Goal: Task Accomplishment & Management: Complete application form

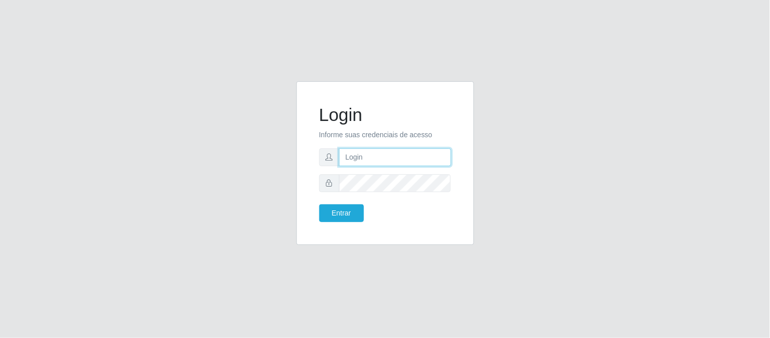
click at [410, 162] on input "text" at bounding box center [395, 157] width 112 height 18
type input "deyvid@carnesecortes"
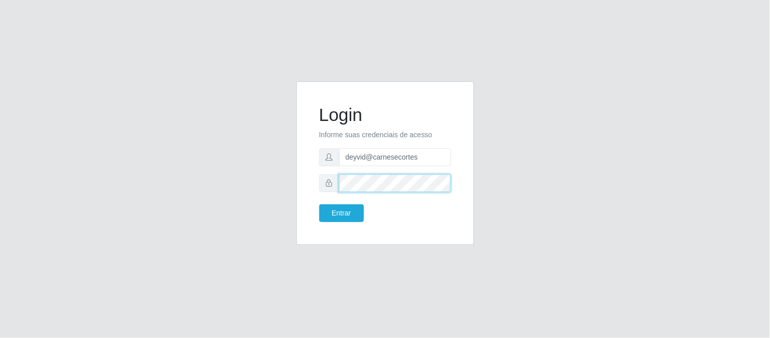
click at [319, 204] on button "Entrar" at bounding box center [341, 213] width 45 height 18
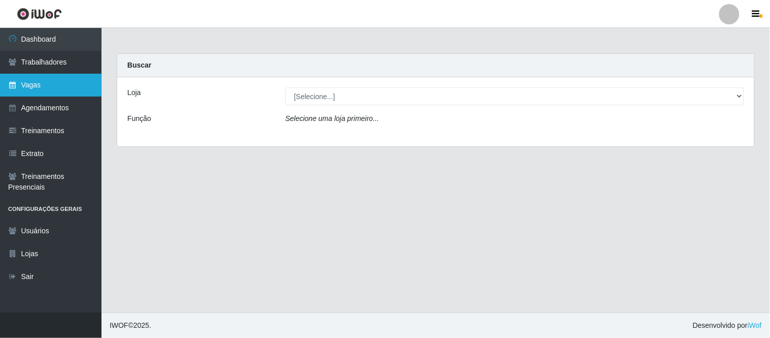
click at [64, 84] on link "Vagas" at bounding box center [51, 85] width 102 height 23
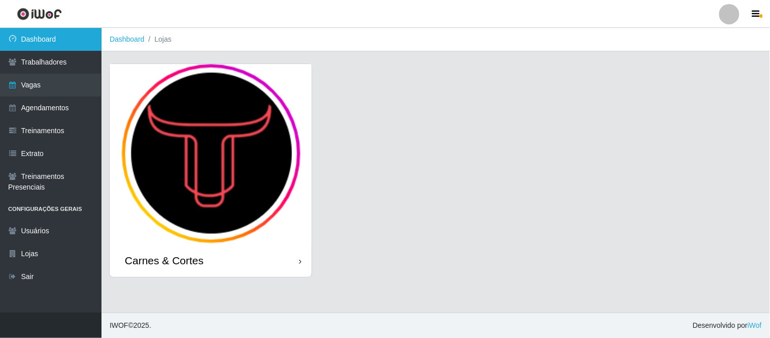
click at [63, 44] on link "Dashboard" at bounding box center [51, 39] width 102 height 23
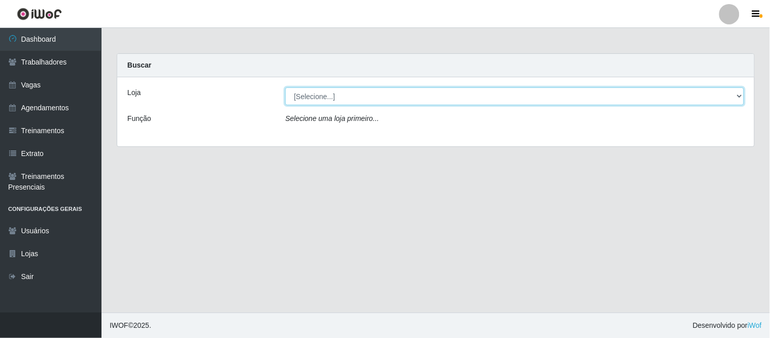
click at [307, 95] on select "[Selecione...] Carnes & Cortes" at bounding box center [514, 96] width 459 height 18
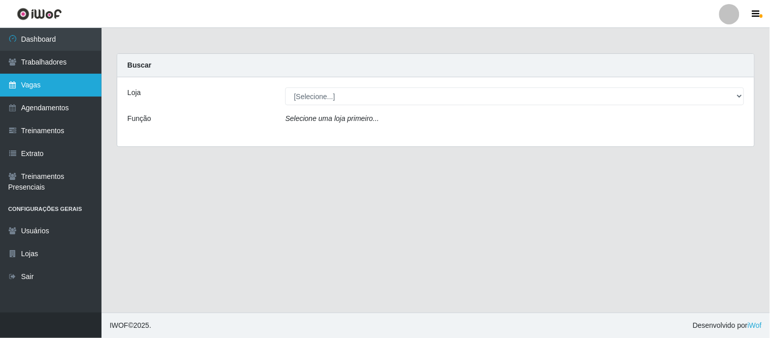
click at [69, 79] on link "Vagas" at bounding box center [51, 85] width 102 height 23
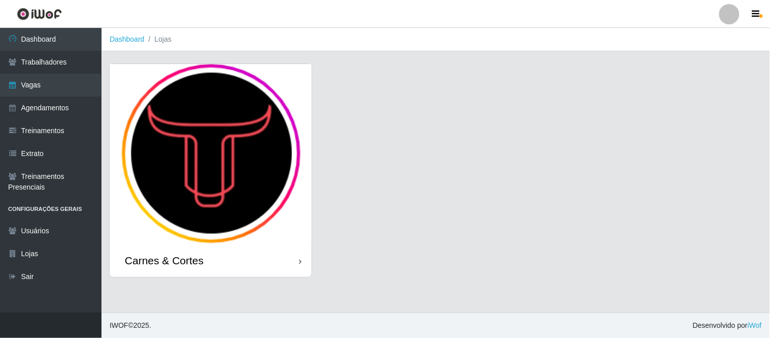
click at [231, 142] on img at bounding box center [211, 154] width 202 height 180
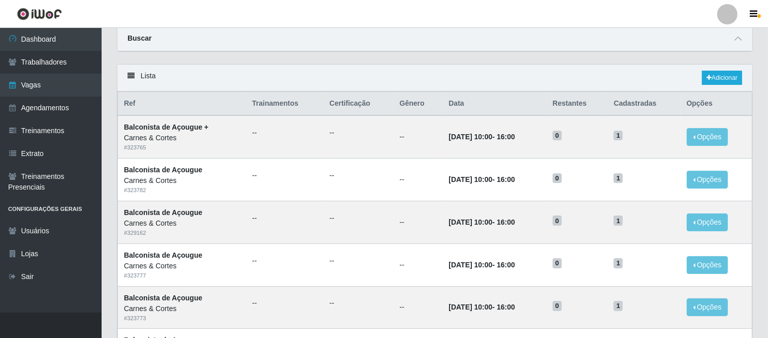
scroll to position [56, 0]
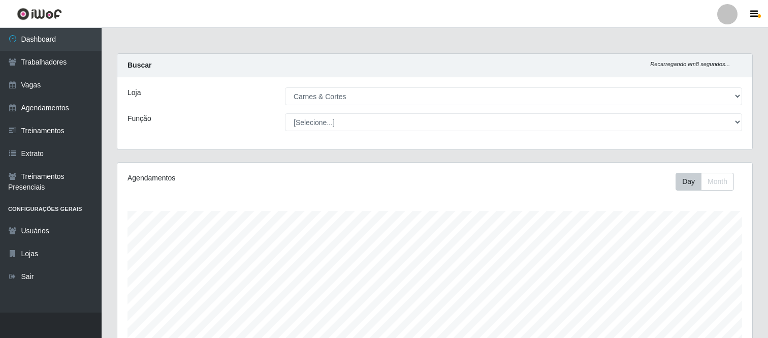
select select "433"
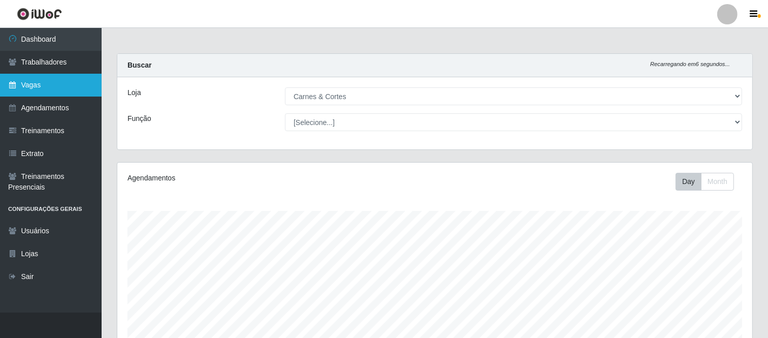
click at [41, 85] on link "Vagas" at bounding box center [51, 85] width 102 height 23
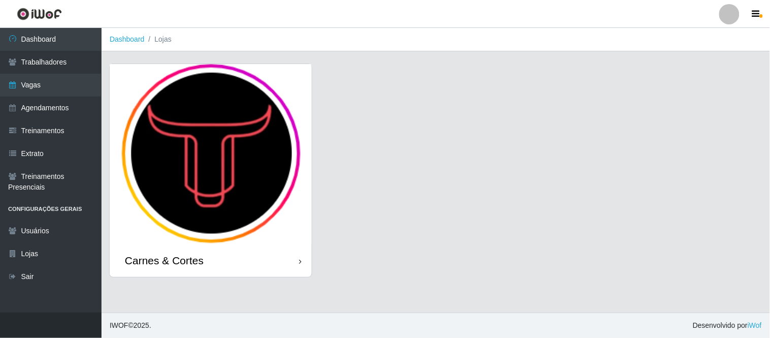
click at [522, 201] on div "Carnes & Cortes" at bounding box center [435, 176] width 653 height 226
click at [208, 150] on img at bounding box center [211, 154] width 202 height 180
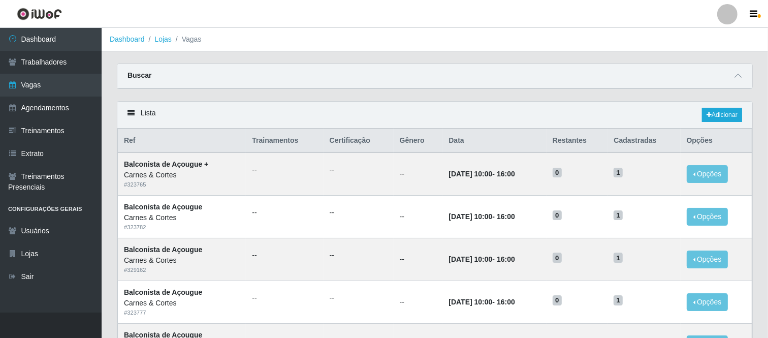
drag, startPoint x: 227, startPoint y: 111, endPoint x: 285, endPoint y: 107, distance: 57.5
click at [229, 111] on div "Lista Adicionar" at bounding box center [434, 115] width 635 height 27
click at [711, 114] on link "Adicionar" at bounding box center [722, 115] width 40 height 14
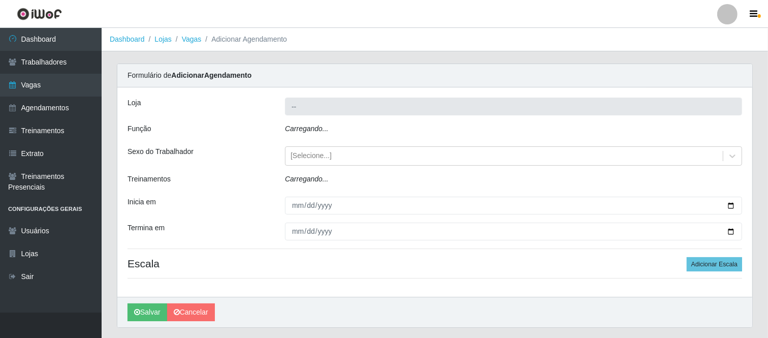
type input "Carnes & Cortes"
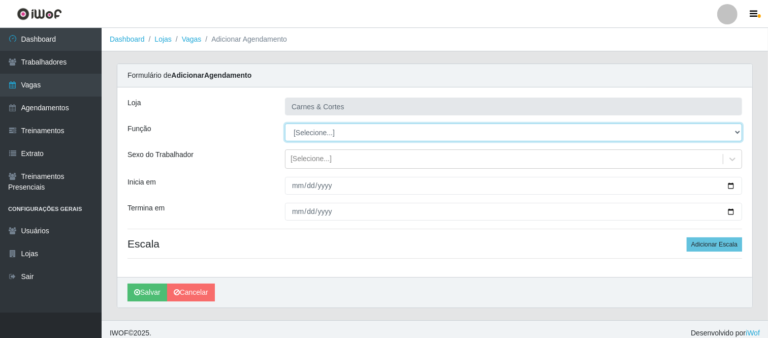
click at [312, 140] on select "[Selecione...] ASG ASG + ASG ++ Balconista de Açougue Balconista de Açougue + B…" at bounding box center [513, 132] width 457 height 18
select select "124"
click at [285, 123] on select "[Selecione...] ASG ASG + ASG ++ Balconista de Açougue Balconista de Açougue + B…" at bounding box center [513, 132] width 457 height 18
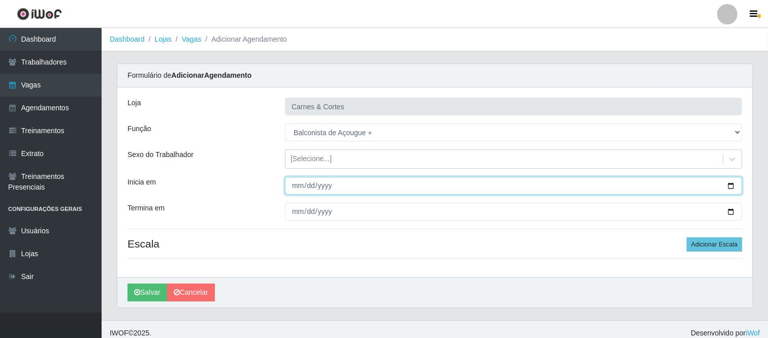
click at [293, 184] on input "Inicia em" at bounding box center [513, 186] width 457 height 18
type input "[DATE]"
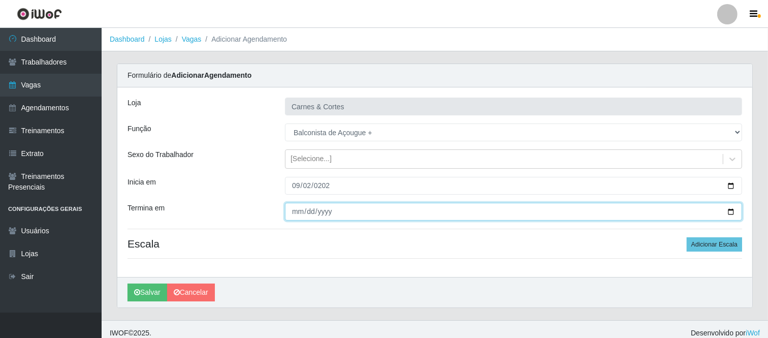
click at [296, 211] on input "Termina em" at bounding box center [513, 212] width 457 height 18
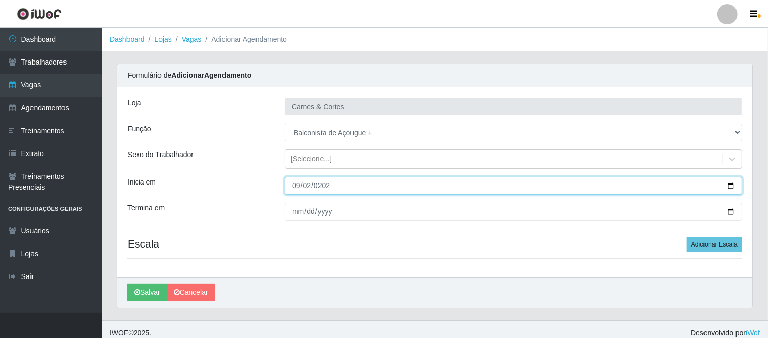
click at [299, 182] on input "[DATE]" at bounding box center [513, 186] width 457 height 18
type input "[DATE]"
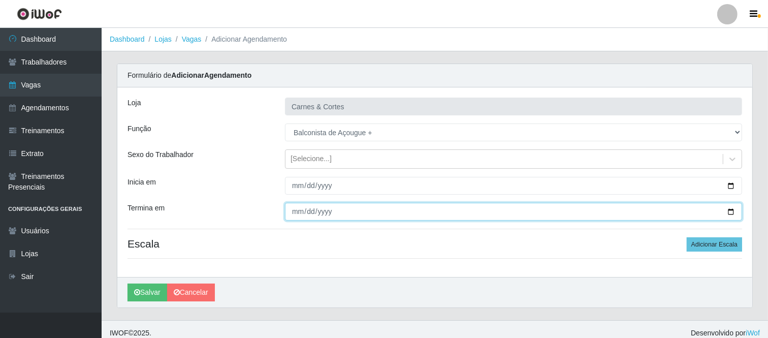
click at [295, 210] on input "Termina em" at bounding box center [513, 212] width 457 height 18
click at [307, 207] on input "Termina em" at bounding box center [513, 212] width 457 height 18
type input "[DATE]"
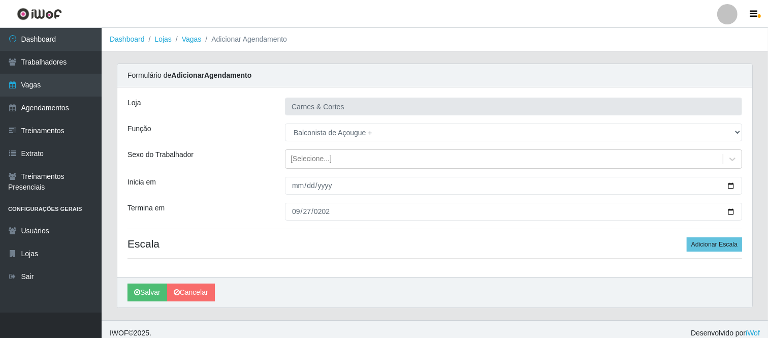
click at [275, 257] on div "[PERSON_NAME] & [PERSON_NAME] Função [Selecione...] ASG ASG + ASG ++ Balconista…" at bounding box center [434, 181] width 635 height 189
click at [698, 245] on button "Adicionar Escala" at bounding box center [713, 244] width 55 height 14
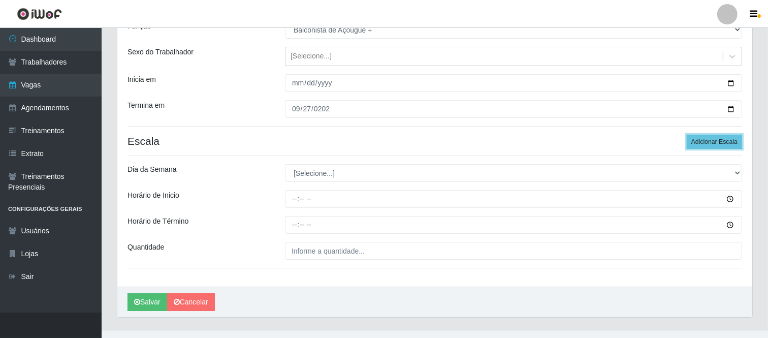
scroll to position [120, 0]
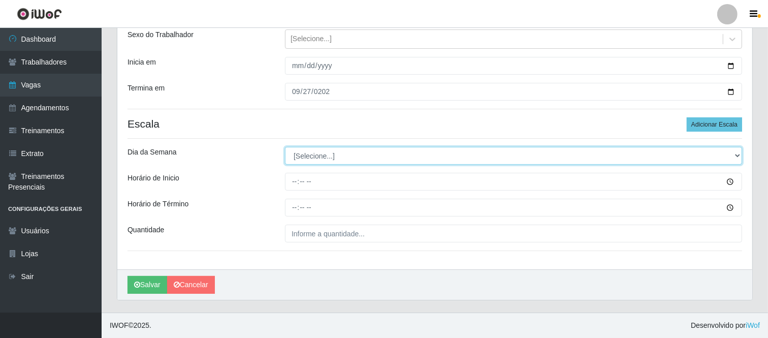
click at [317, 160] on select "[Selecione...] Segunda Terça Quarta Quinta Sexta Sábado Domingo" at bounding box center [513, 156] width 457 height 18
select select "6"
click at [285, 147] on select "[Selecione...] Segunda Terça Quarta Quinta Sexta Sábado Domingo" at bounding box center [513, 156] width 457 height 18
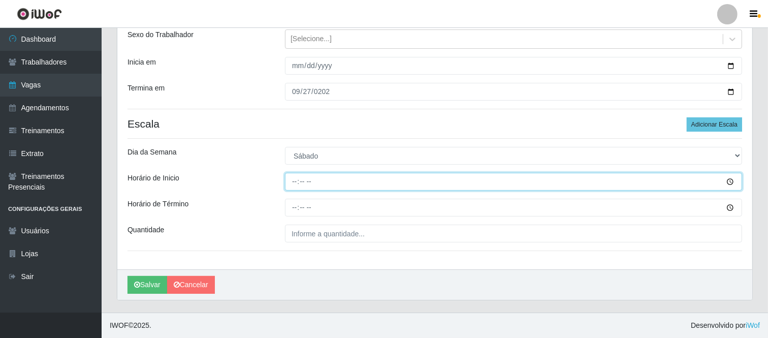
click at [292, 183] on input "Horário de Inicio" at bounding box center [513, 182] width 457 height 18
type input "10:00"
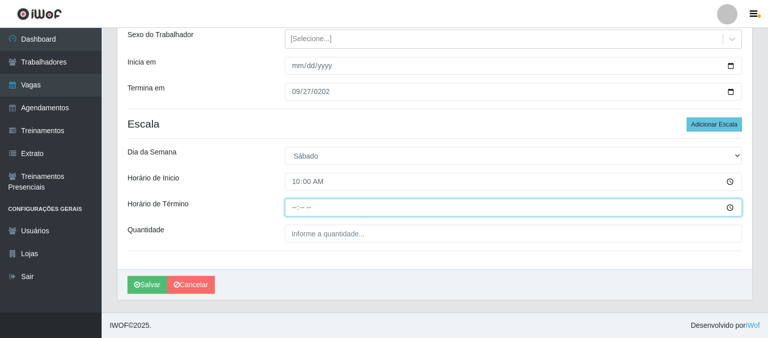
click at [293, 207] on input "Horário de Término" at bounding box center [513, 208] width 457 height 18
type input "16:00"
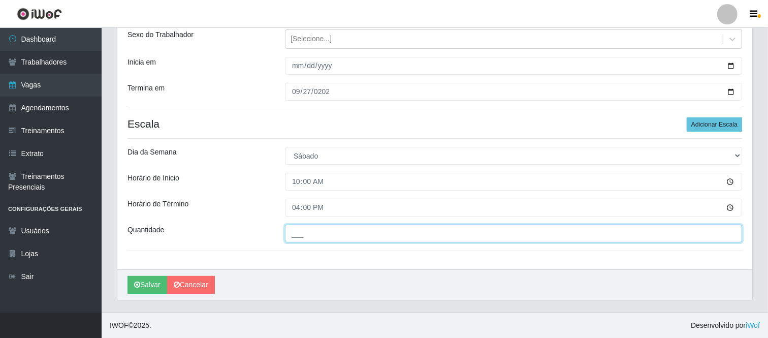
click at [353, 235] on input "___" at bounding box center [513, 233] width 457 height 18
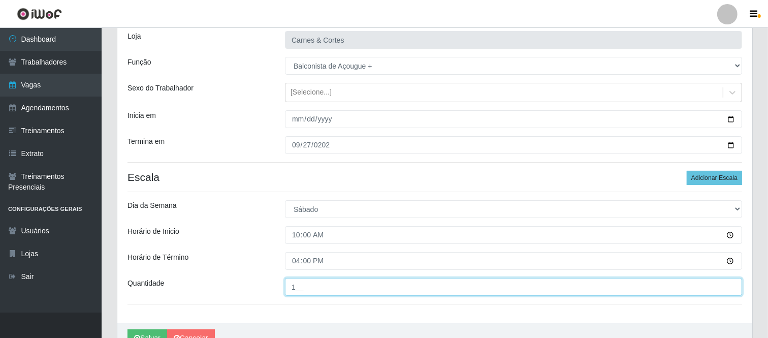
scroll to position [7, 0]
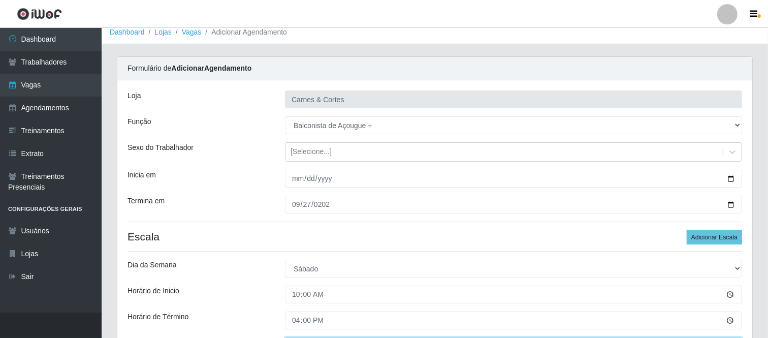
type input "1__"
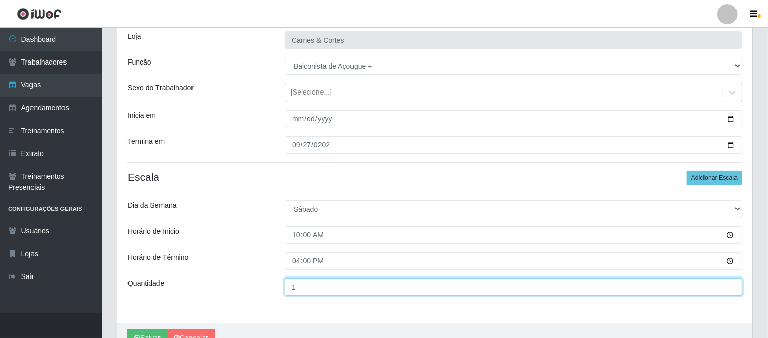
scroll to position [120, 0]
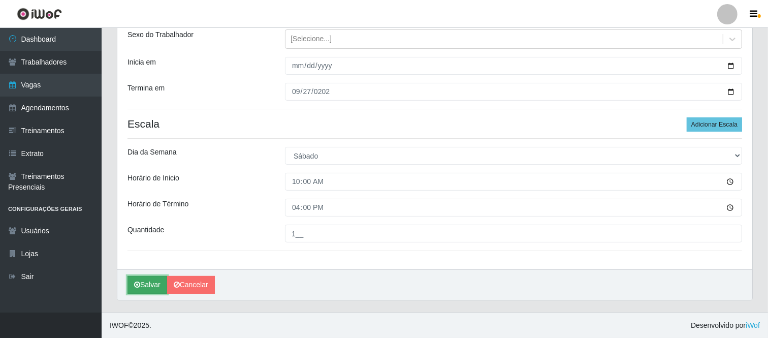
click at [153, 283] on button "Salvar" at bounding box center [147, 285] width 40 height 18
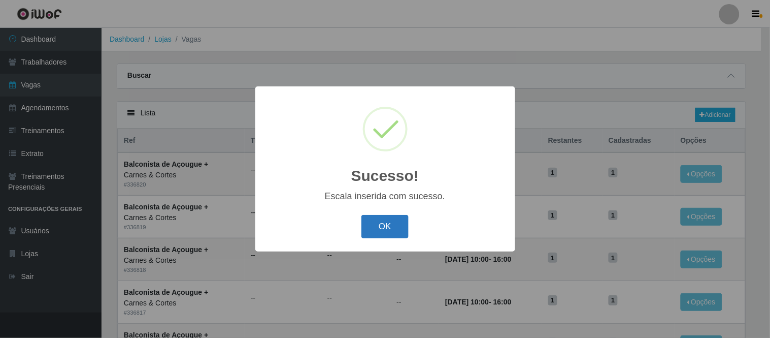
click at [381, 235] on button "OK" at bounding box center [384, 227] width 47 height 24
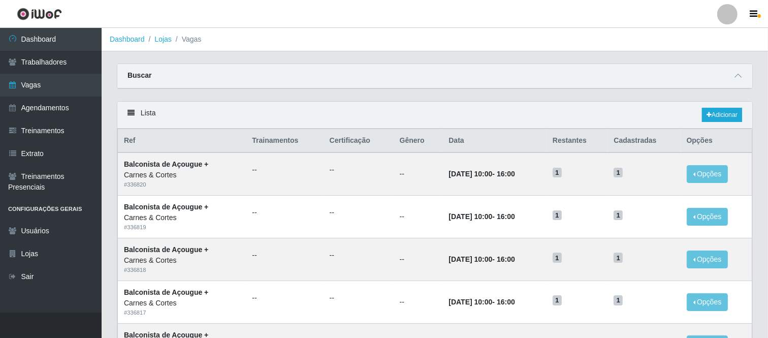
click at [723, 107] on div "Lista Adicionar" at bounding box center [434, 115] width 635 height 27
click at [721, 112] on link "Adicionar" at bounding box center [722, 115] width 40 height 14
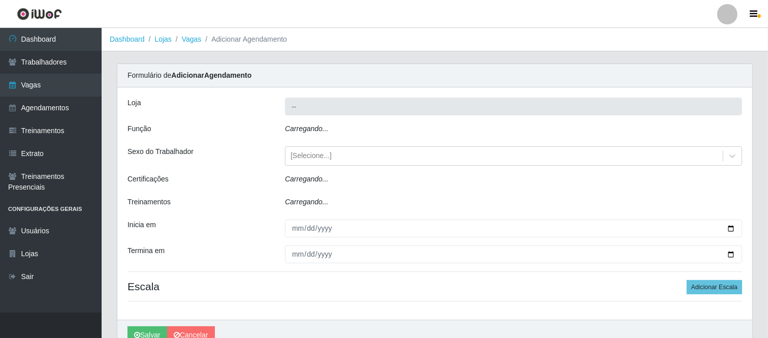
type input "Carnes & Cortes"
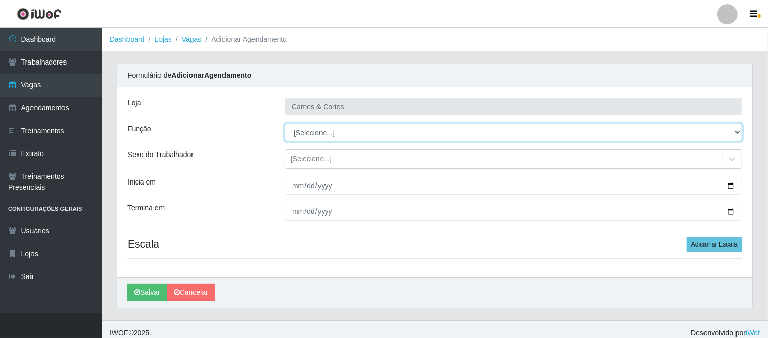
click at [304, 134] on select "[Selecione...] ASG ASG + ASG ++ Balconista de Açougue Balconista de Açougue + B…" at bounding box center [513, 132] width 457 height 18
select select "123"
click at [285, 123] on select "[Selecione...] ASG ASG + ASG ++ Balconista de Açougue Balconista de Açougue + B…" at bounding box center [513, 132] width 457 height 18
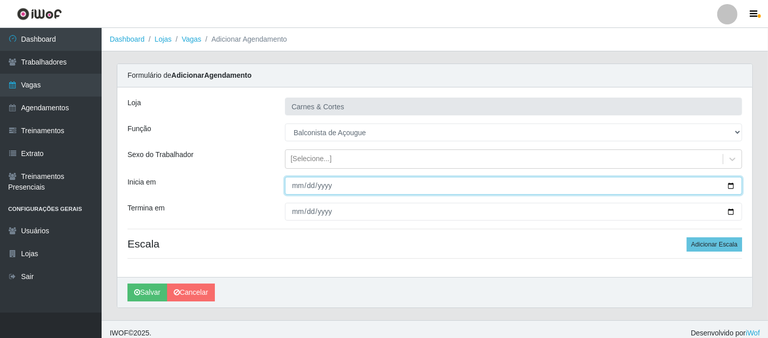
click at [296, 181] on input "Inicia em" at bounding box center [513, 186] width 457 height 18
type input "0025-09-10"
type input "[DATE]"
click at [297, 186] on input "[DATE]" at bounding box center [513, 186] width 457 height 18
type input "[DATE]"
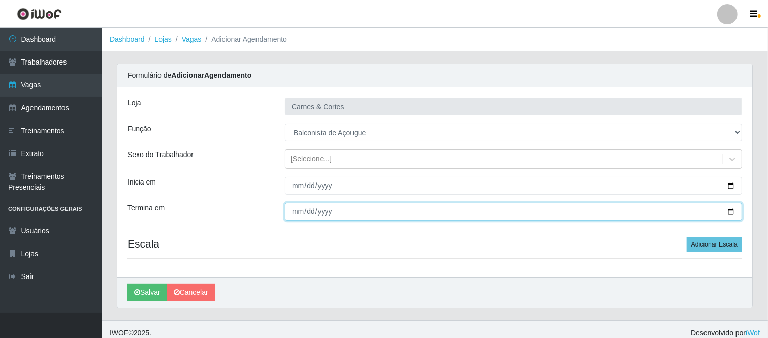
click at [300, 212] on input "Termina em" at bounding box center [513, 212] width 457 height 18
type input "0025-09-30"
type input "[DATE]"
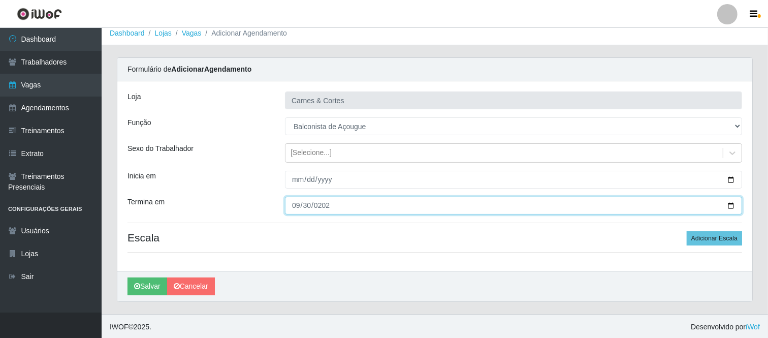
scroll to position [8, 0]
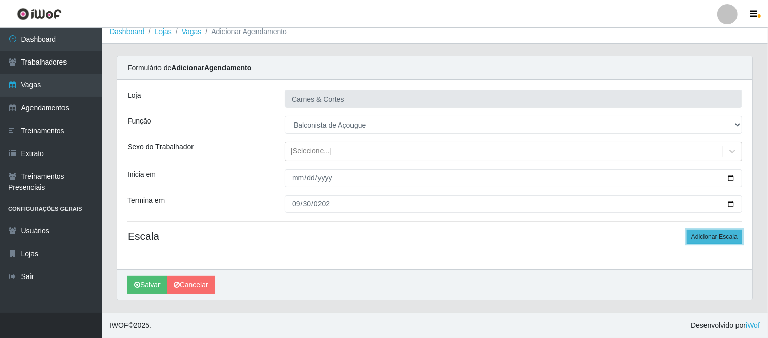
click at [703, 237] on button "Adicionar Escala" at bounding box center [713, 236] width 55 height 14
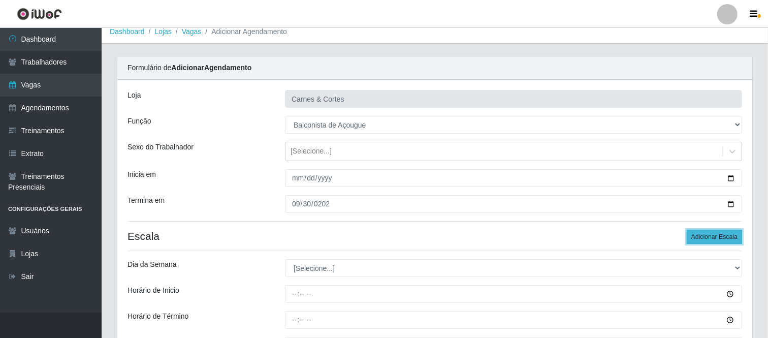
click at [703, 237] on button "Adicionar Escala" at bounding box center [713, 236] width 55 height 14
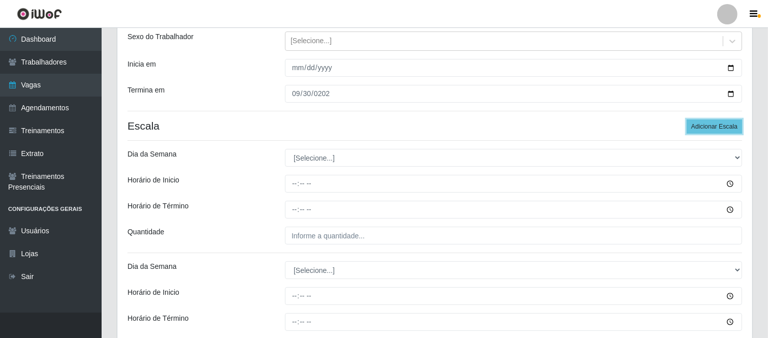
scroll to position [120, 0]
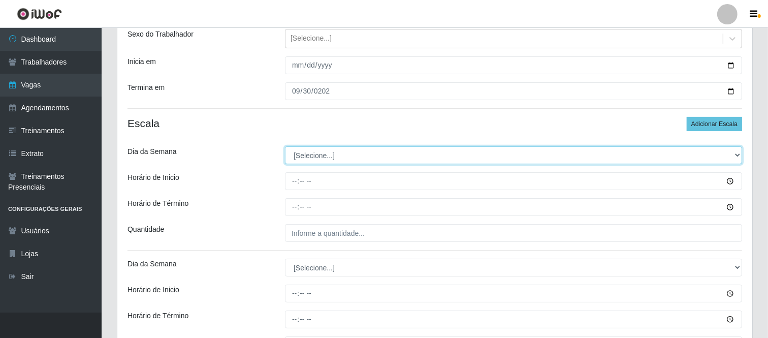
click at [318, 154] on select "[Selecione...] Segunda Terça Quarta Quinta Sexta Sábado Domingo" at bounding box center [513, 155] width 457 height 18
select select "1"
click at [285, 146] on select "[Selecione...] Segunda Terça Quarta Quinta Sexta Sábado Domingo" at bounding box center [513, 155] width 457 height 18
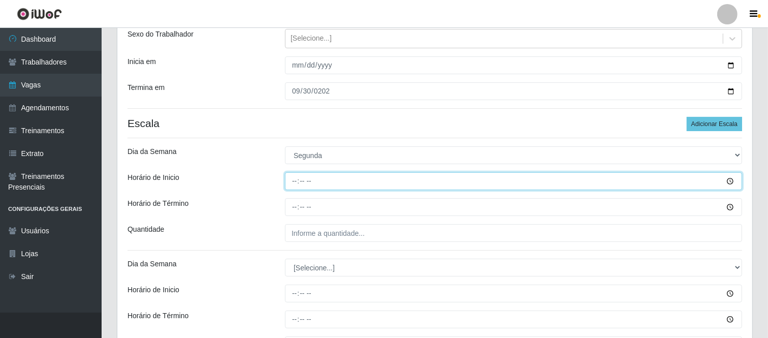
click at [294, 181] on input "Horário de Inicio" at bounding box center [513, 181] width 457 height 18
type input "10:16"
type input "10:00"
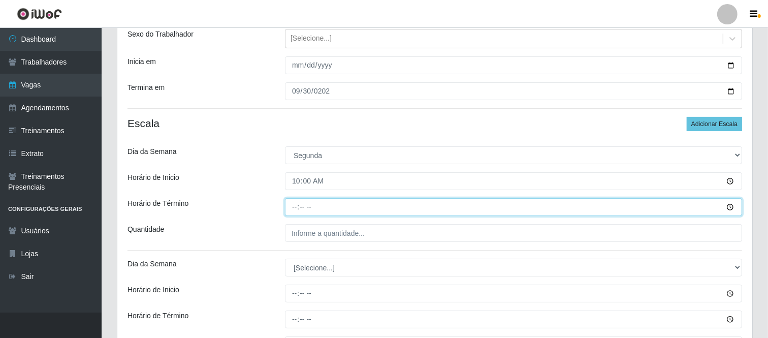
click at [294, 202] on input "Horário de Término" at bounding box center [513, 207] width 457 height 18
type input "16:00"
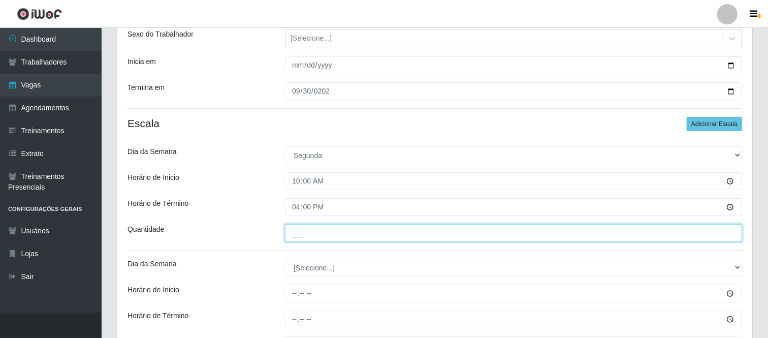
click at [319, 227] on input "___" at bounding box center [513, 233] width 457 height 18
type input "1__"
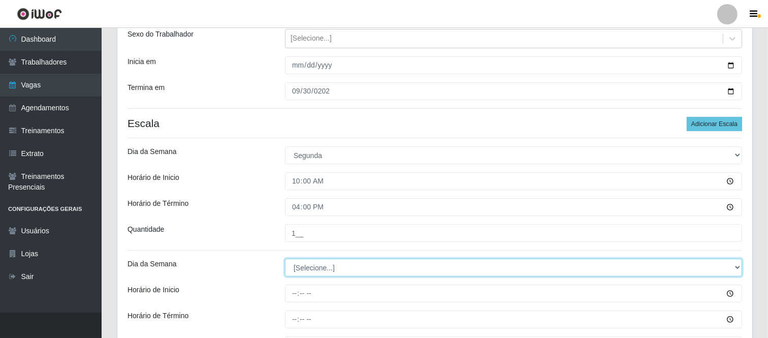
drag, startPoint x: 322, startPoint y: 270, endPoint x: 323, endPoint y: 263, distance: 7.2
click at [322, 270] on select "[Selecione...] Segunda Terça Quarta Quinta Sexta Sábado Domingo" at bounding box center [513, 267] width 457 height 18
select select "2"
click at [285, 258] on select "[Selecione...] Segunda Terça Quarta Quinta Sexta Sábado Domingo" at bounding box center [513, 267] width 457 height 18
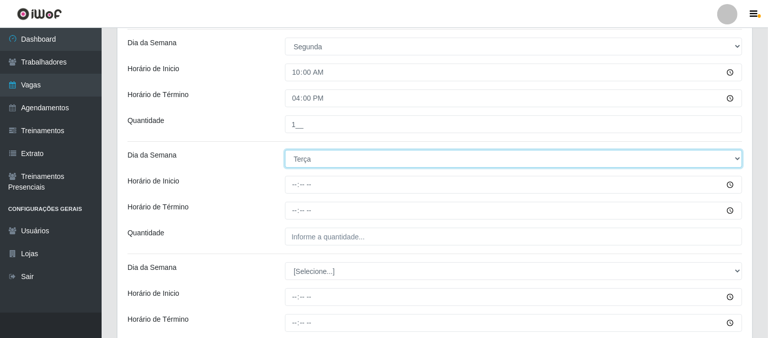
scroll to position [234, 0]
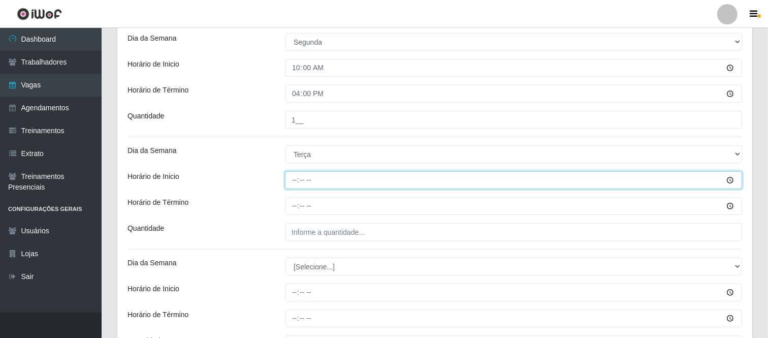
click at [290, 176] on input "Horário de Inicio" at bounding box center [513, 180] width 457 height 18
type input "10:00"
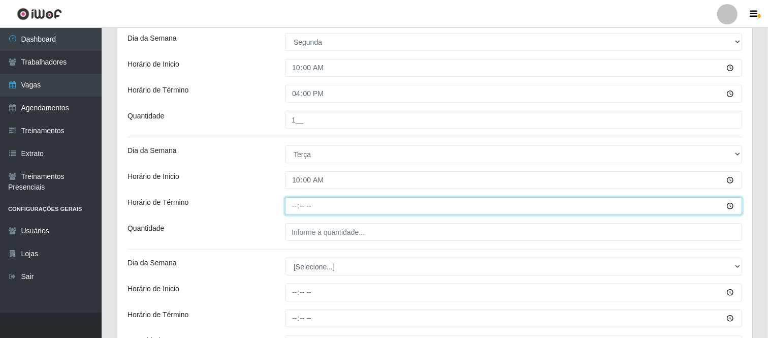
click at [294, 202] on input "Horário de Término" at bounding box center [513, 206] width 457 height 18
type input "16:00"
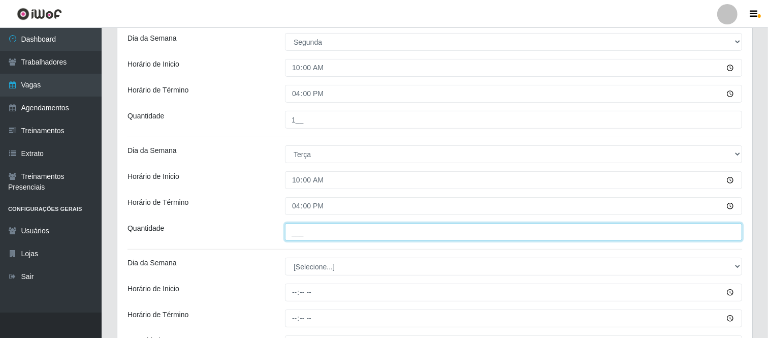
click at [294, 233] on input "___" at bounding box center [513, 232] width 457 height 18
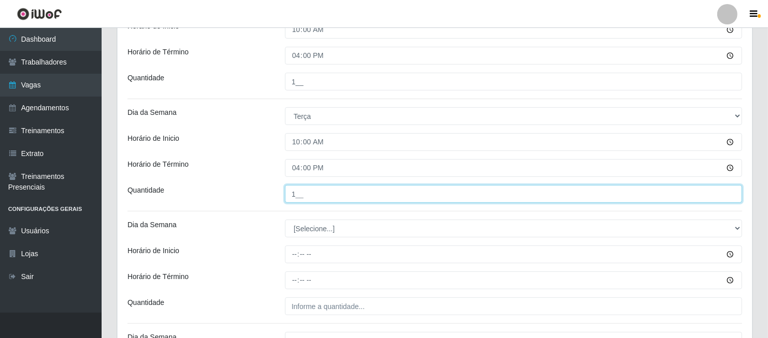
scroll to position [290, 0]
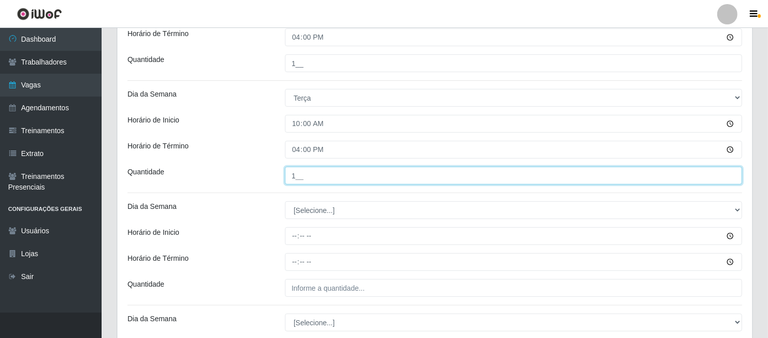
type input "1__"
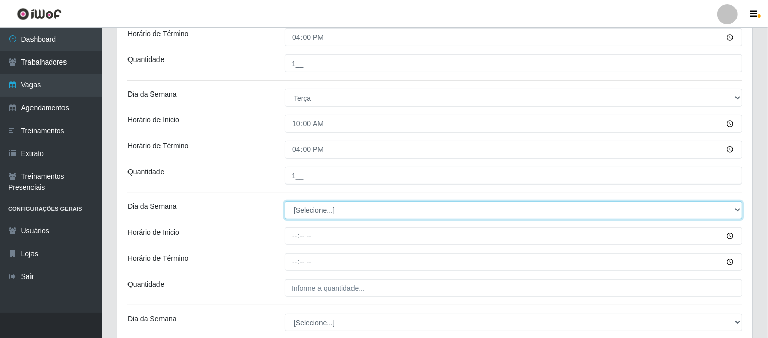
click at [310, 207] on select "[Selecione...] Segunda Terça Quarta Quinta Sexta Sábado Domingo" at bounding box center [513, 210] width 457 height 18
select select "3"
click at [285, 201] on select "[Selecione...] Segunda Terça Quarta Quinta Sexta Sábado Domingo" at bounding box center [513, 210] width 457 height 18
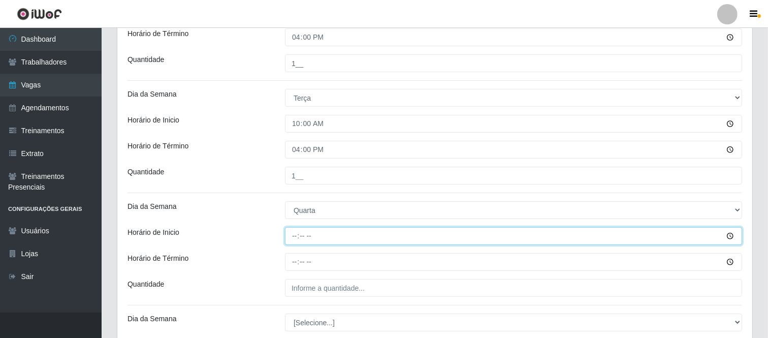
click at [293, 232] on input "Horário de Inicio" at bounding box center [513, 236] width 457 height 18
type input "10:00"
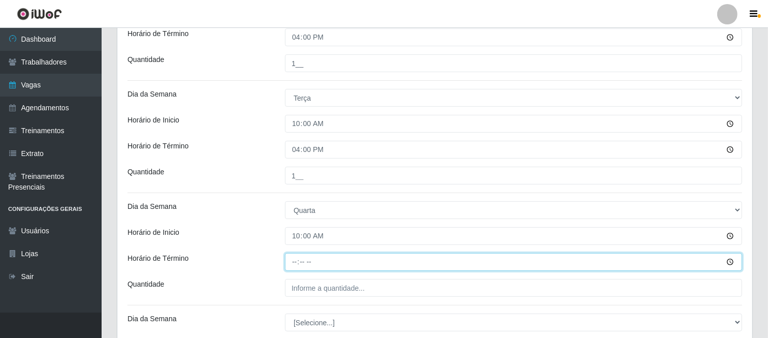
click at [297, 262] on input "Horário de Término" at bounding box center [513, 262] width 457 height 18
type input "16:00"
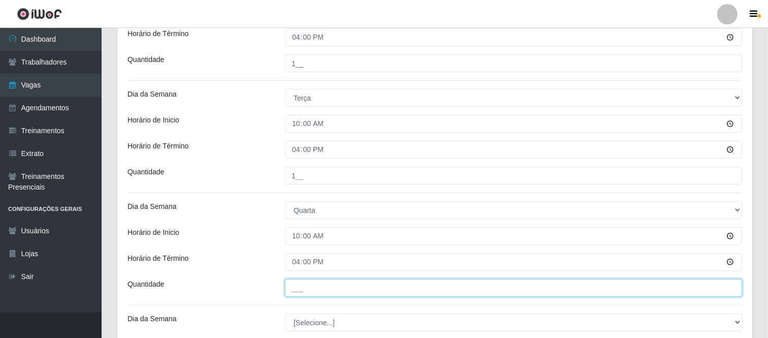
click at [300, 290] on input "___" at bounding box center [513, 288] width 457 height 18
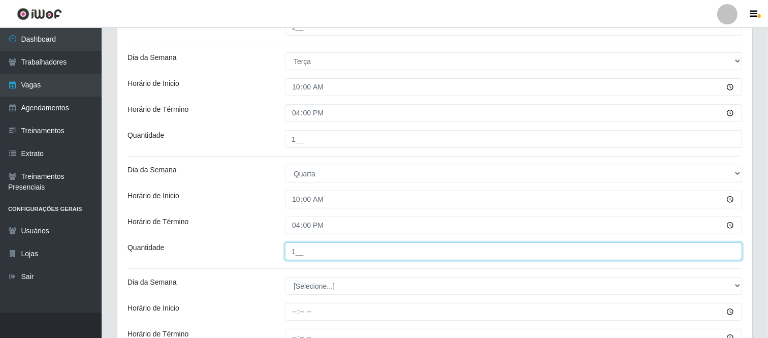
scroll to position [346, 0]
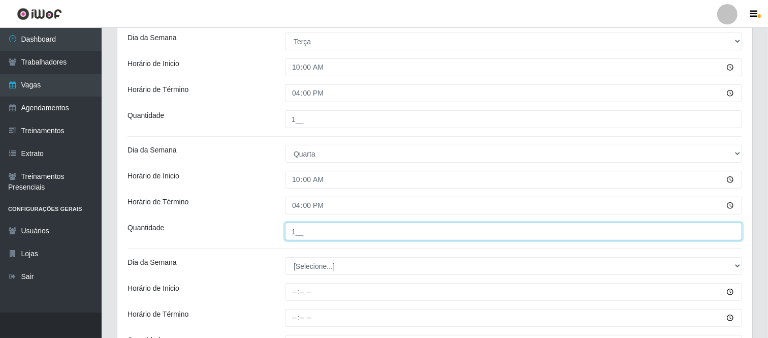
type input "1__"
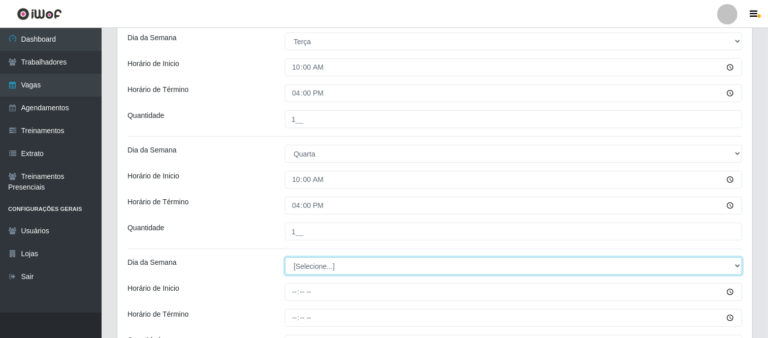
click at [325, 262] on select "[Selecione...] Segunda Terça Quarta Quinta Sexta Sábado Domingo" at bounding box center [513, 266] width 457 height 18
select select "4"
click at [285, 257] on select "[Selecione...] Segunda Terça Quarta Quinta Sexta Sábado Domingo" at bounding box center [513, 266] width 457 height 18
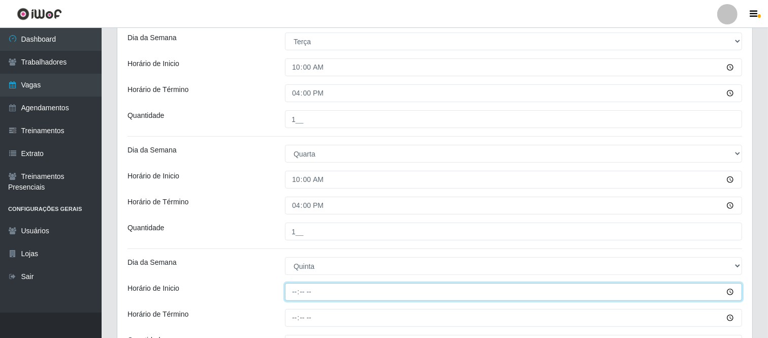
click at [301, 287] on input "Horário de Inicio" at bounding box center [513, 292] width 457 height 18
click at [298, 293] on input "Horário de Inicio" at bounding box center [513, 292] width 457 height 18
click at [293, 289] on input "Horário de Inicio" at bounding box center [513, 292] width 457 height 18
type input "10:00"
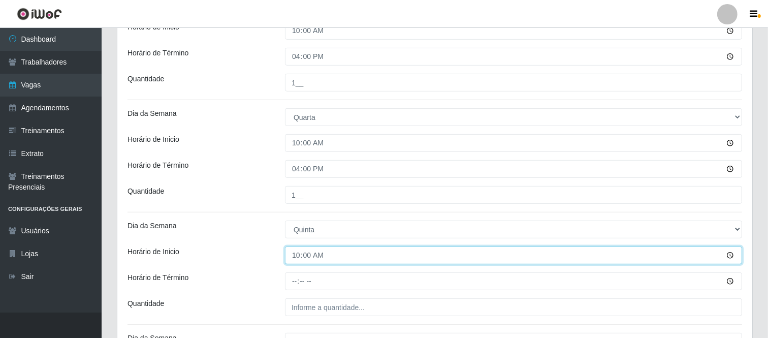
scroll to position [403, 0]
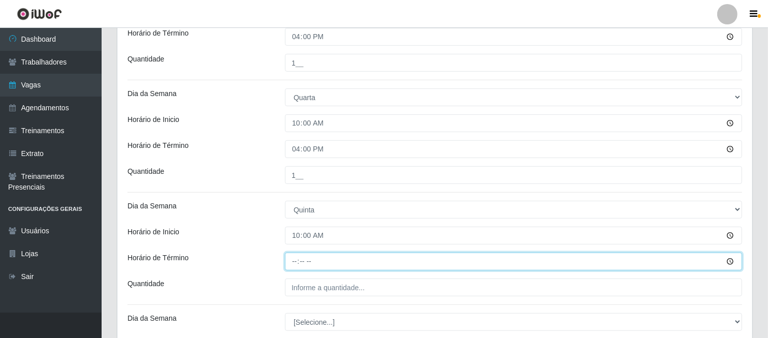
click at [294, 265] on input "Horário de Término" at bounding box center [513, 261] width 457 height 18
type input "16:00"
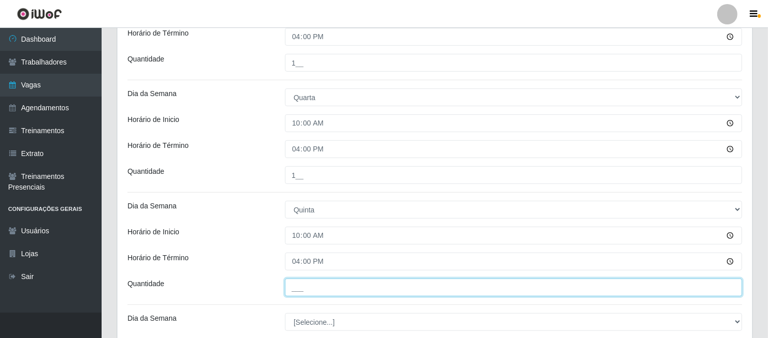
click at [293, 287] on input "___" at bounding box center [513, 287] width 457 height 18
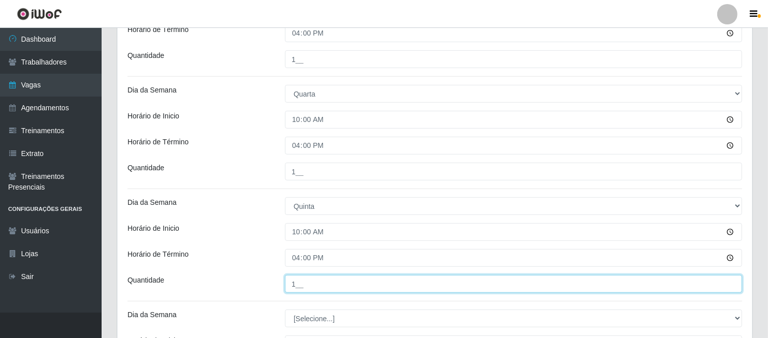
scroll to position [515, 0]
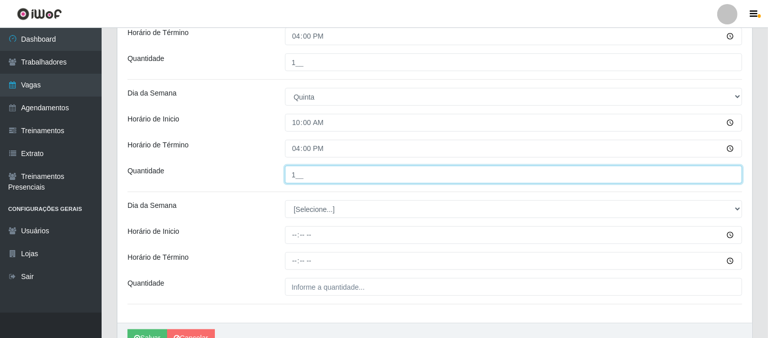
type input "1__"
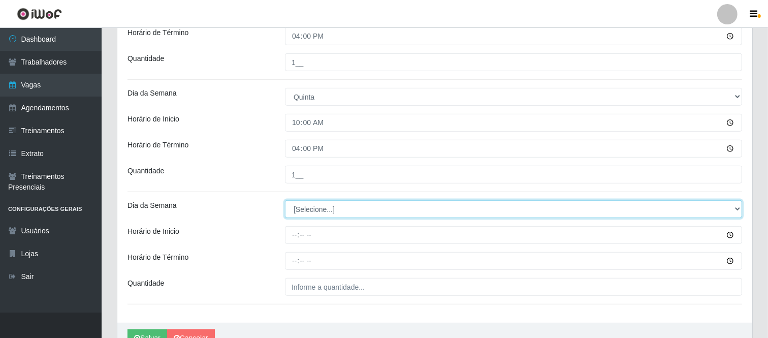
click at [317, 212] on select "[Selecione...] Segunda Terça Quarta Quinta Sexta Sábado Domingo" at bounding box center [513, 209] width 457 height 18
select select "5"
click at [285, 200] on select "[Selecione...] Segunda Terça Quarta Quinta Sexta Sábado Domingo" at bounding box center [513, 209] width 457 height 18
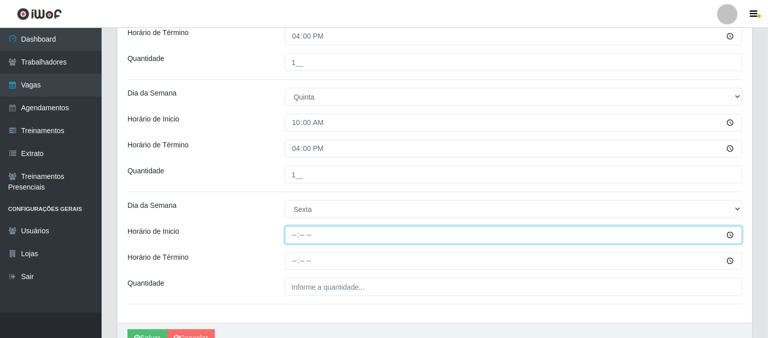
click at [296, 231] on input "Horário de Inicio" at bounding box center [513, 235] width 457 height 18
type input "10:00"
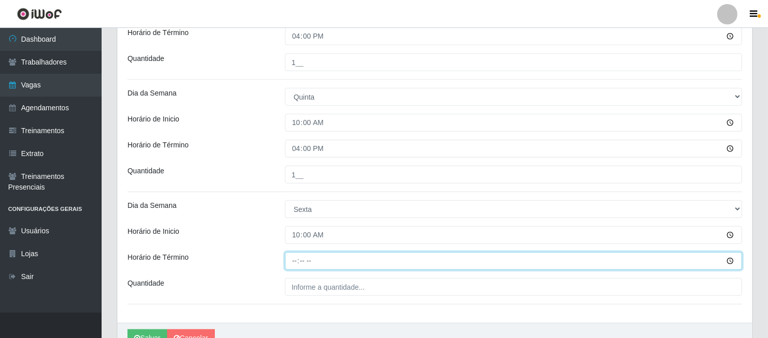
click at [291, 259] on input "Horário de Término" at bounding box center [513, 261] width 457 height 18
type input "16:00"
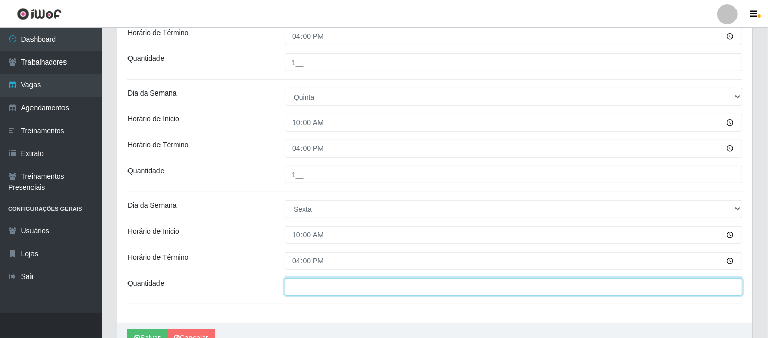
click at [305, 291] on input "___" at bounding box center [513, 287] width 457 height 18
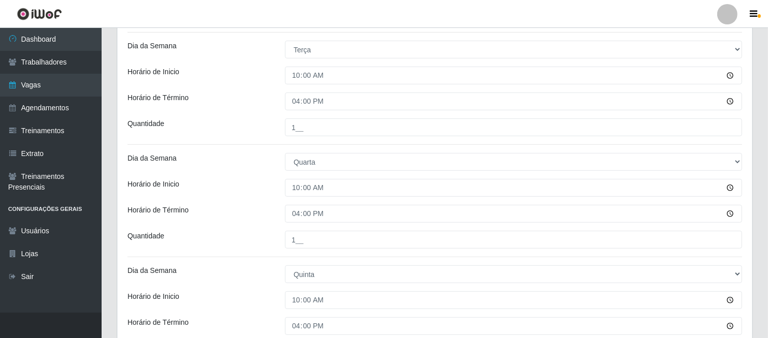
scroll to position [569, 0]
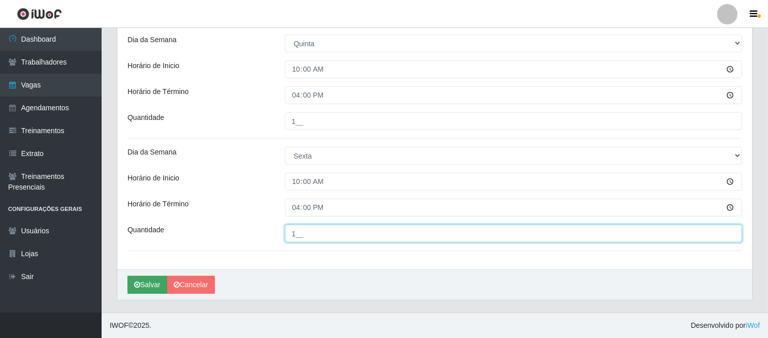
type input "1__"
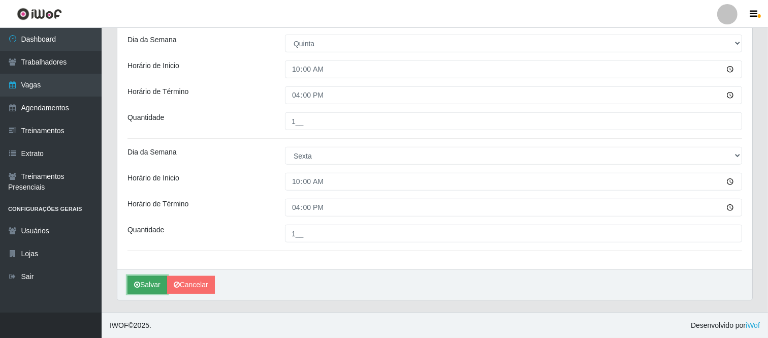
click at [152, 282] on button "Salvar" at bounding box center [147, 285] width 40 height 18
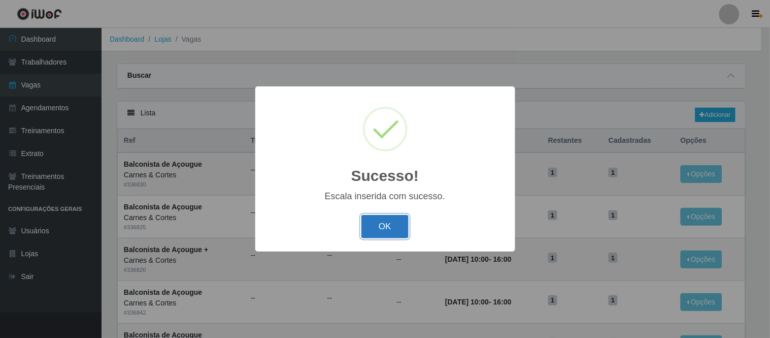
click at [382, 229] on button "OK" at bounding box center [384, 227] width 47 height 24
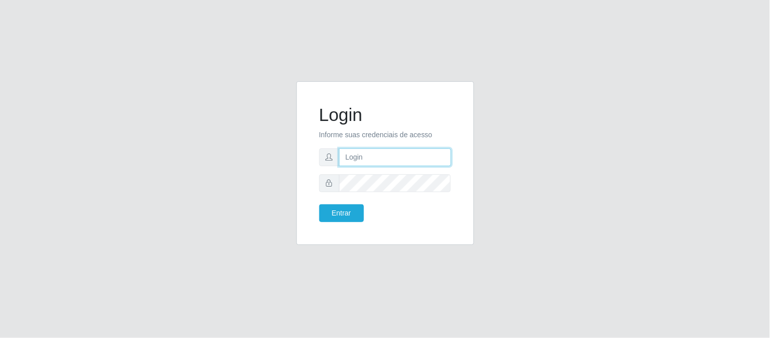
click at [344, 159] on input "text" at bounding box center [395, 157] width 112 height 18
type input "deyvid@carnesecortes"
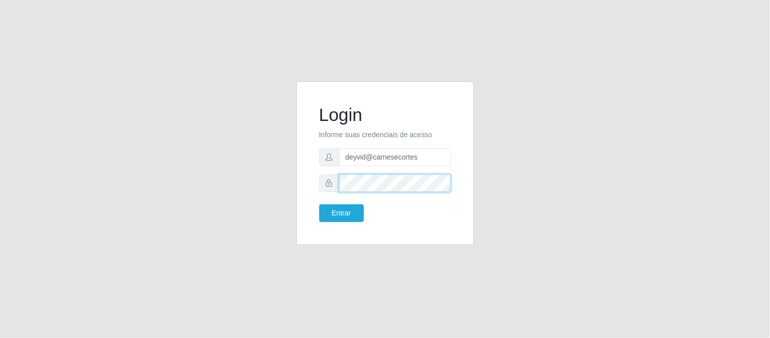
click at [319, 204] on button "Entrar" at bounding box center [341, 213] width 45 height 18
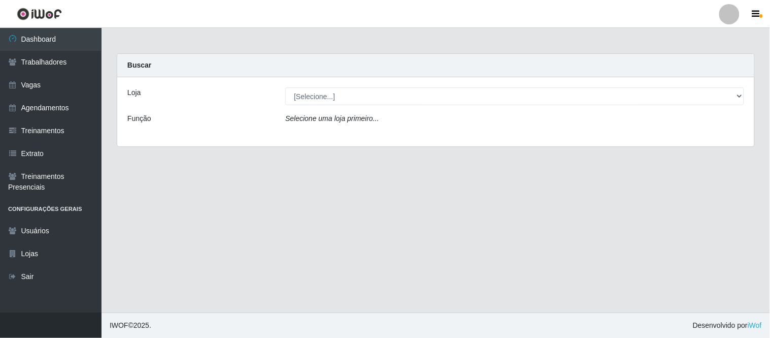
click at [342, 123] on div "Selecione uma loja primeiro..." at bounding box center [515, 120] width 474 height 15
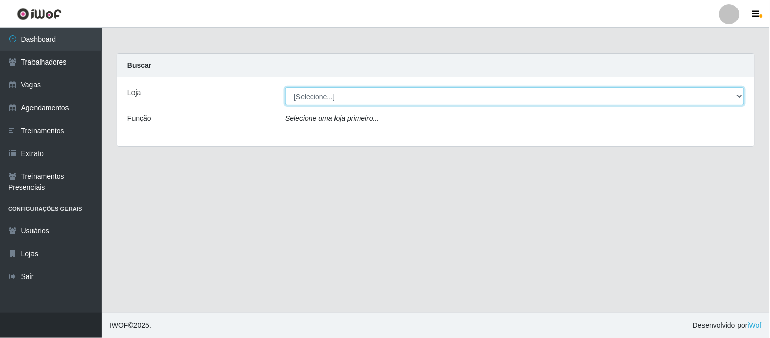
click at [340, 104] on select "[Selecione...] Carnes & Cortes" at bounding box center [514, 96] width 459 height 18
select select "433"
click at [285, 87] on select "[Selecione...] Carnes & Cortes" at bounding box center [514, 96] width 459 height 18
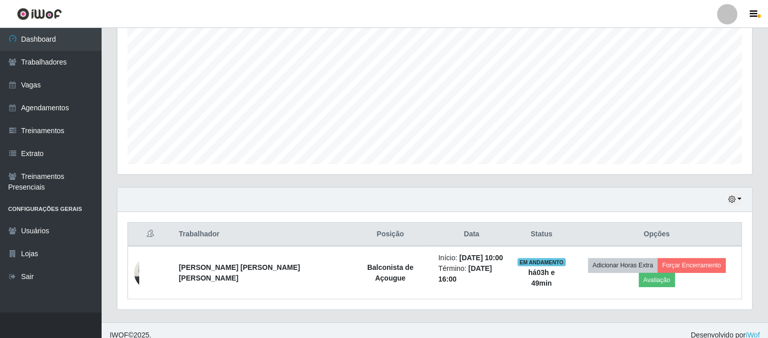
scroll to position [201, 0]
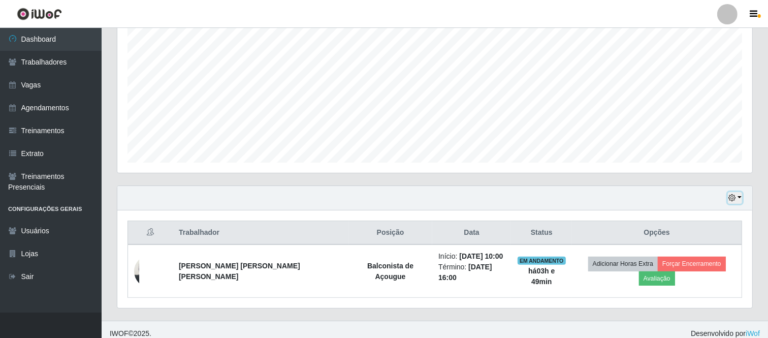
click at [734, 203] on button "button" at bounding box center [735, 198] width 14 height 12
click at [685, 160] on button "1 Semana" at bounding box center [701, 159] width 80 height 21
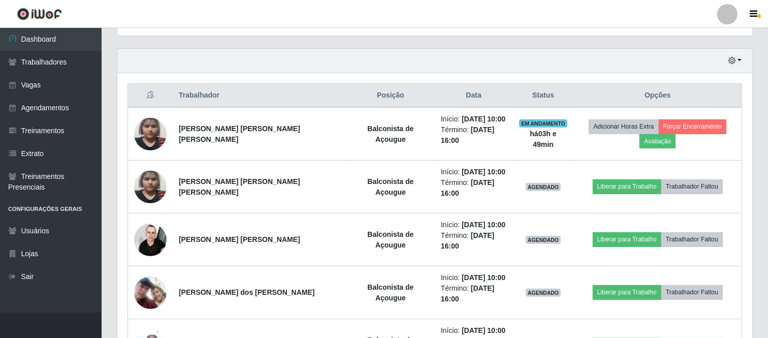
scroll to position [370, 0]
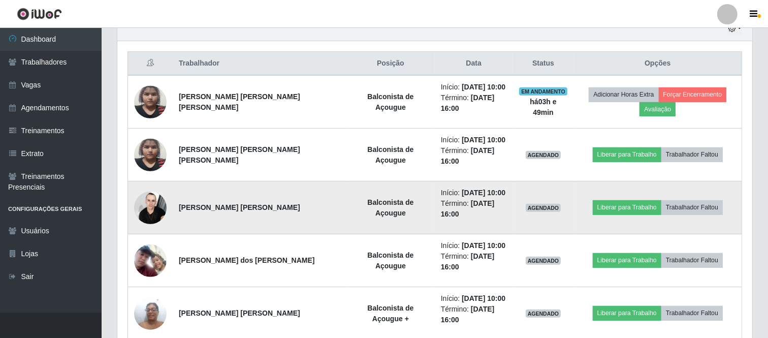
click at [153, 186] on img at bounding box center [150, 207] width 32 height 43
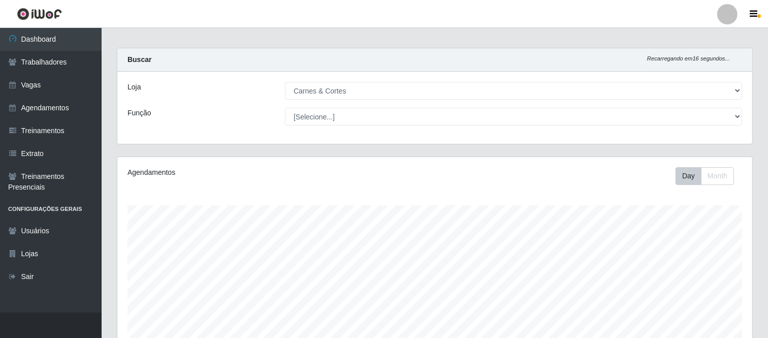
scroll to position [0, 0]
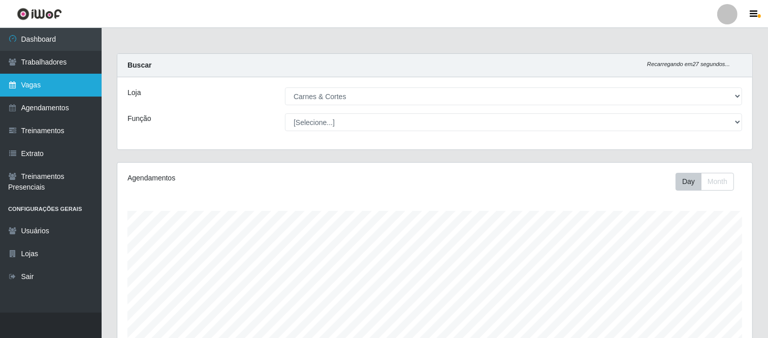
click at [69, 83] on link "Vagas" at bounding box center [51, 85] width 102 height 23
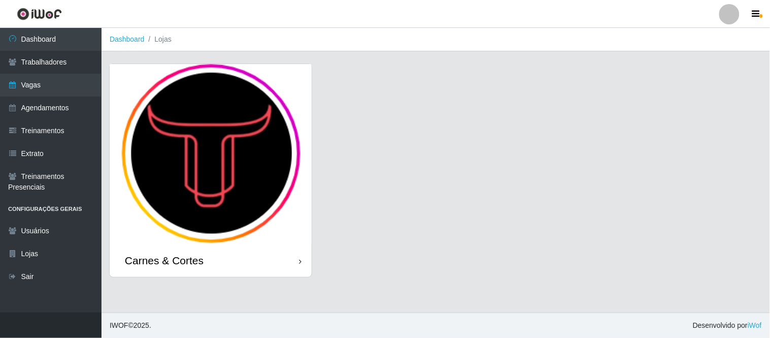
click at [175, 168] on img at bounding box center [211, 154] width 202 height 180
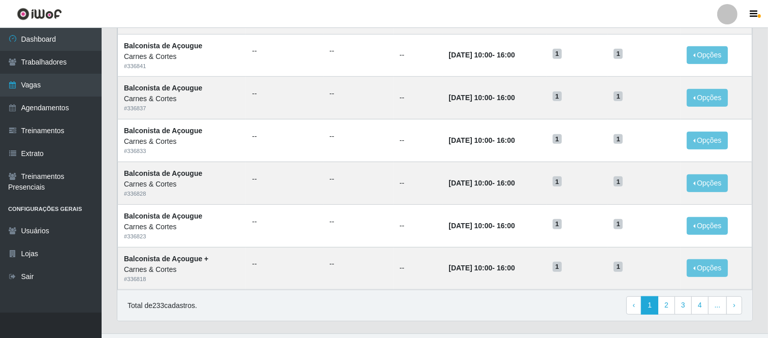
scroll to position [508, 0]
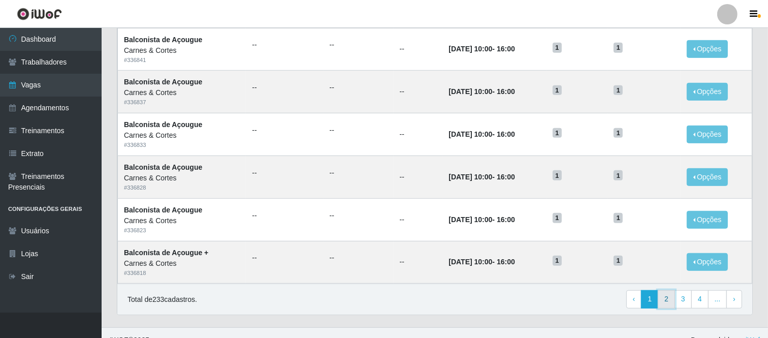
click at [672, 300] on link "2" at bounding box center [665, 299] width 17 height 18
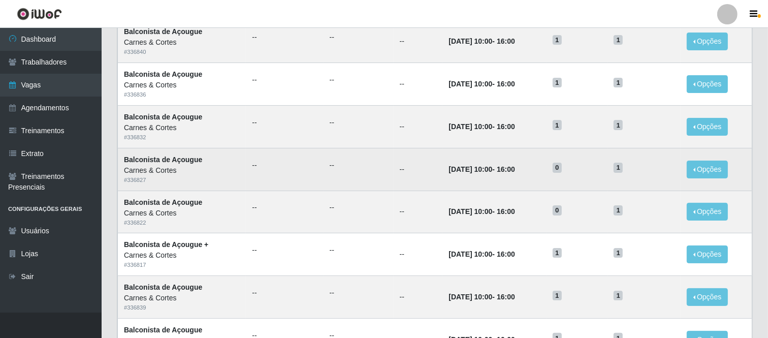
scroll to position [113, 0]
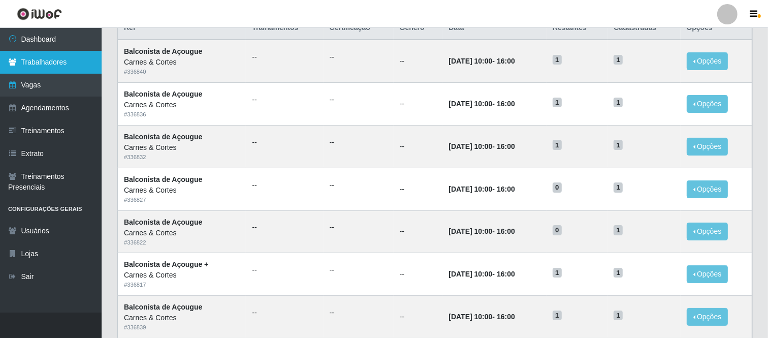
click at [59, 62] on link "Trabalhadores" at bounding box center [51, 62] width 102 height 23
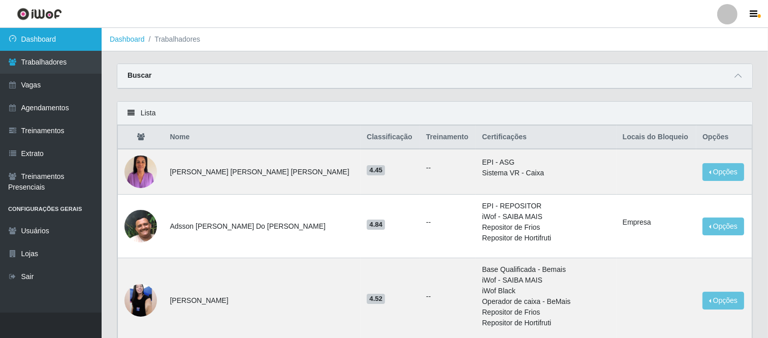
click at [39, 39] on link "Dashboard" at bounding box center [51, 39] width 102 height 23
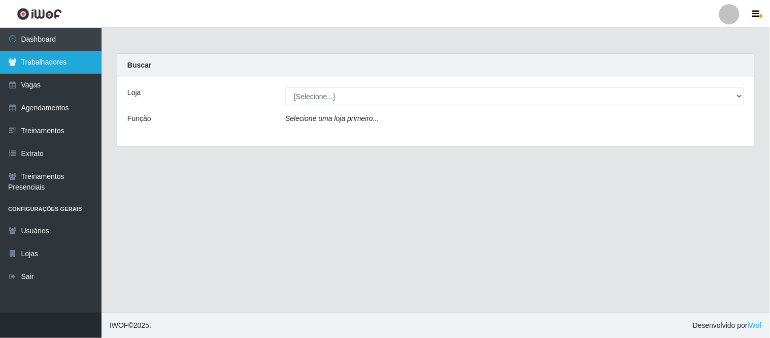
click at [54, 57] on link "Trabalhadores" at bounding box center [51, 62] width 102 height 23
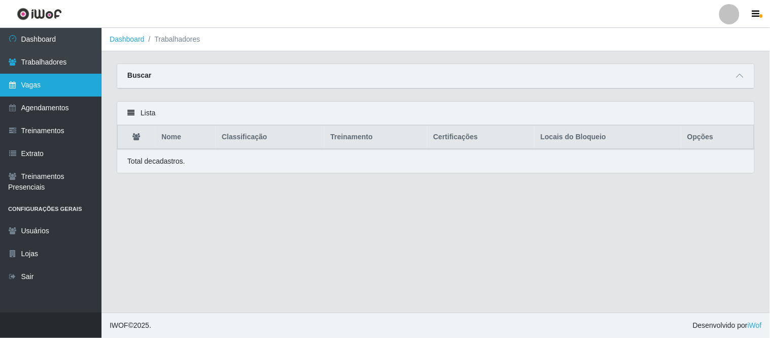
click at [53, 82] on link "Vagas" at bounding box center [51, 85] width 102 height 23
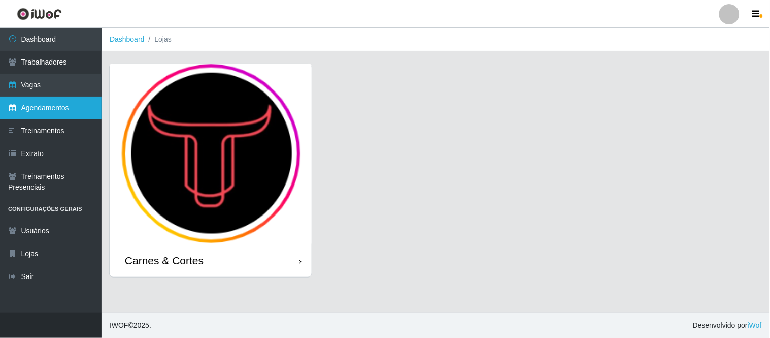
click at [61, 104] on link "Agendamentos" at bounding box center [51, 107] width 102 height 23
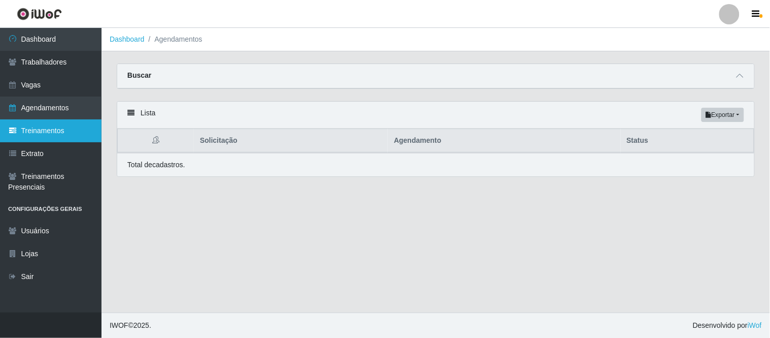
click at [61, 128] on link "Treinamentos" at bounding box center [51, 130] width 102 height 23
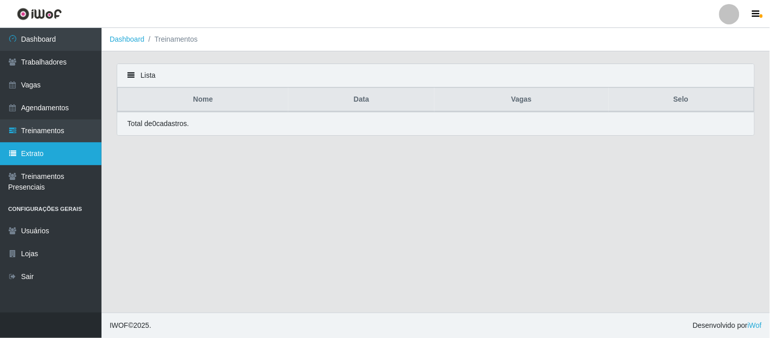
click at [59, 149] on link "Extrato" at bounding box center [51, 153] width 102 height 23
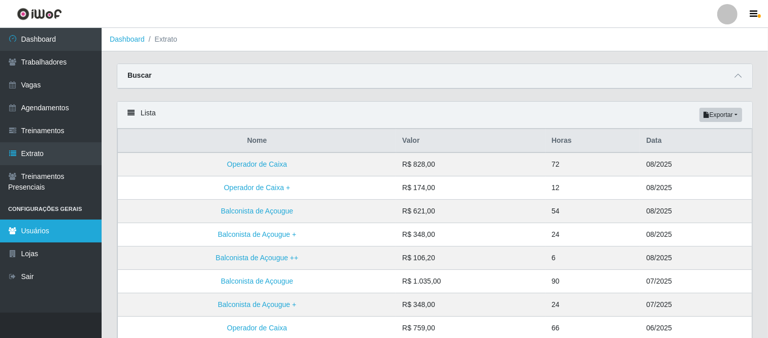
click at [48, 230] on link "Usuários" at bounding box center [51, 230] width 102 height 23
